Goal: Navigation & Orientation: Find specific page/section

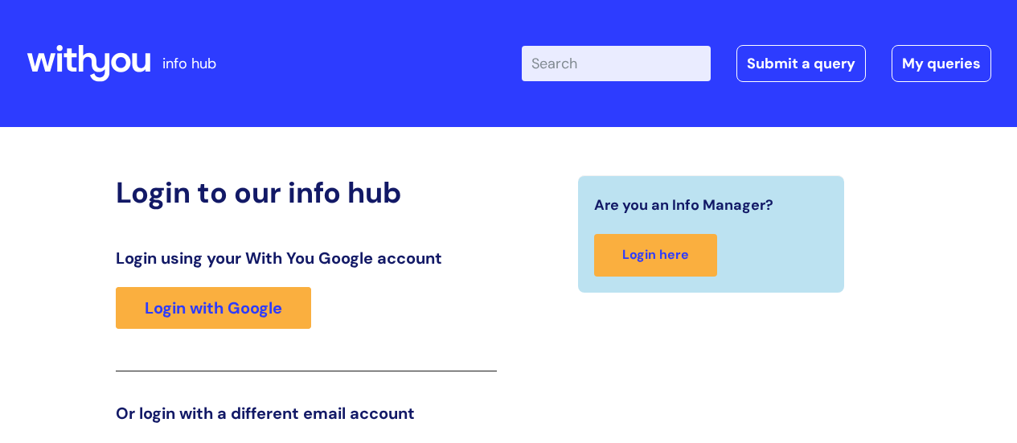
scroll to position [245, 0]
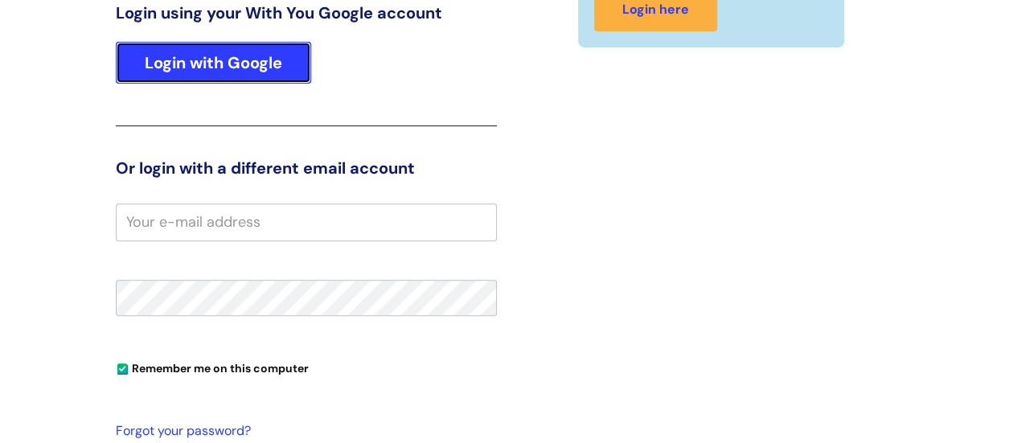
click at [228, 73] on link "Login with Google" at bounding box center [213, 63] width 195 height 42
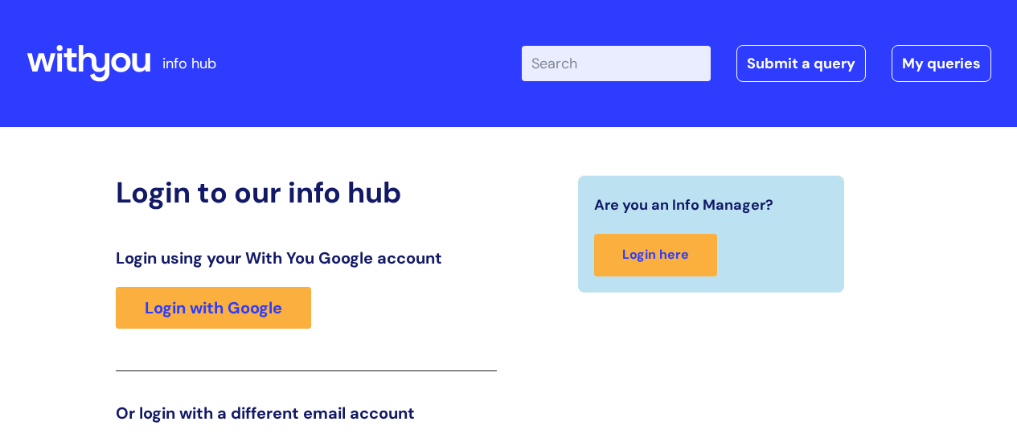
scroll to position [246, 0]
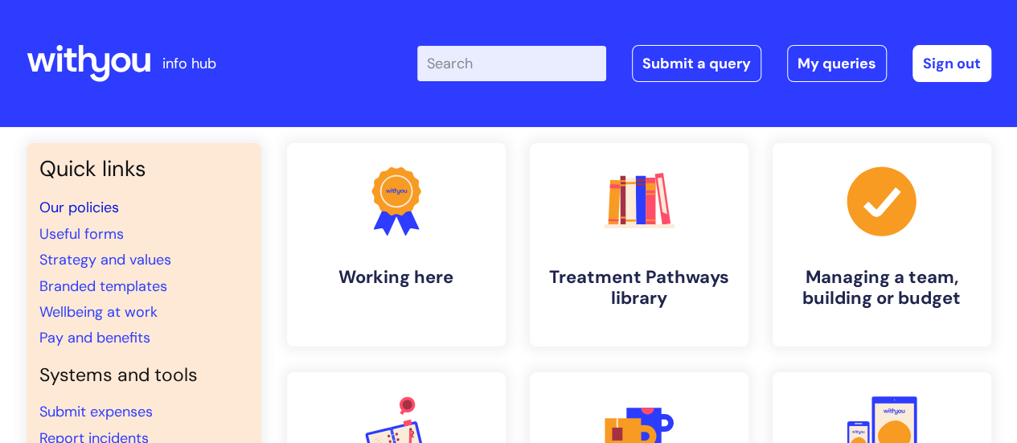
click at [87, 207] on link "Our policies" at bounding box center [79, 207] width 80 height 19
